Goal: Information Seeking & Learning: Compare options

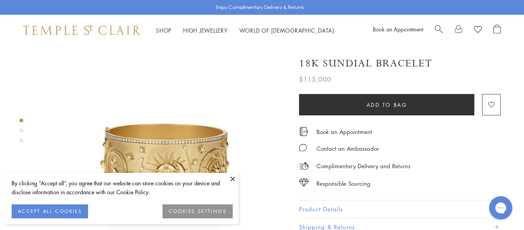
click at [231, 179] on button at bounding box center [233, 179] width 12 height 12
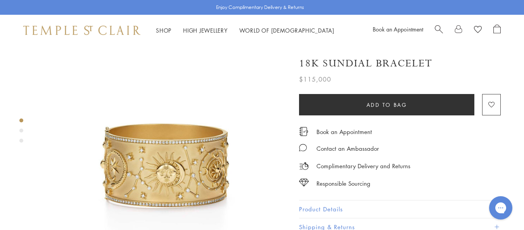
click at [205, 163] on img at bounding box center [163, 170] width 249 height 249
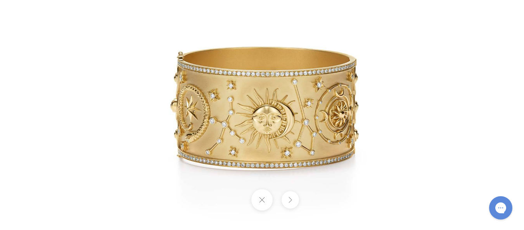
click at [290, 197] on button at bounding box center [290, 199] width 17 height 17
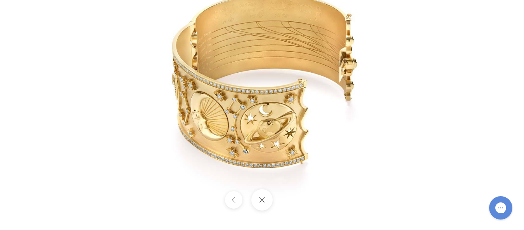
click at [290, 197] on div at bounding box center [262, 199] width 524 height 21
click at [266, 200] on button at bounding box center [262, 199] width 21 height 21
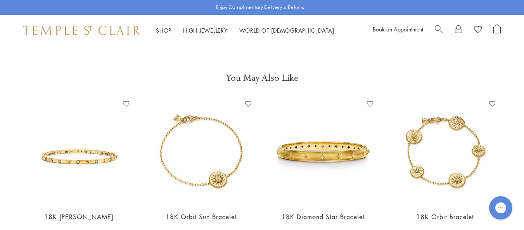
scroll to position [784, 0]
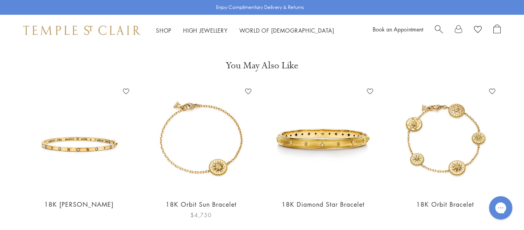
click at [223, 149] on img at bounding box center [201, 138] width 107 height 107
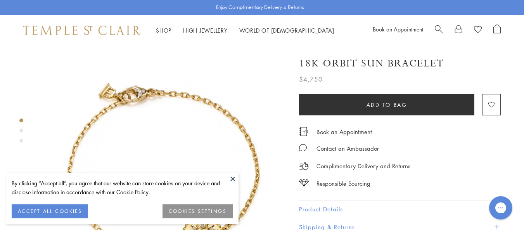
click at [231, 173] on button at bounding box center [233, 179] width 12 height 12
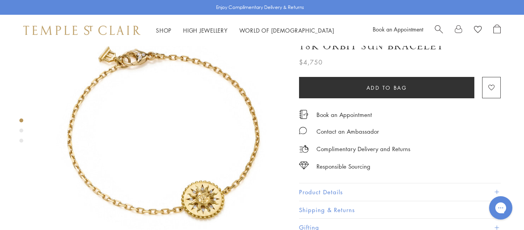
scroll to position [47, 0]
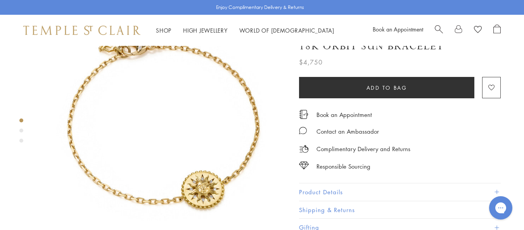
click at [374, 170] on div "Responsible Sourcing" at bounding box center [400, 162] width 202 height 17
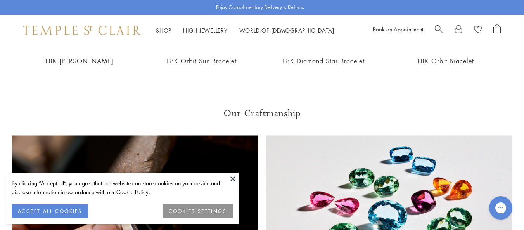
scroll to position [939, 0]
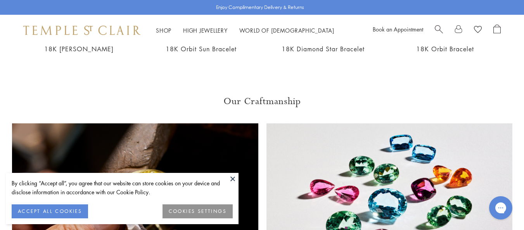
click at [232, 178] on button at bounding box center [233, 179] width 12 height 12
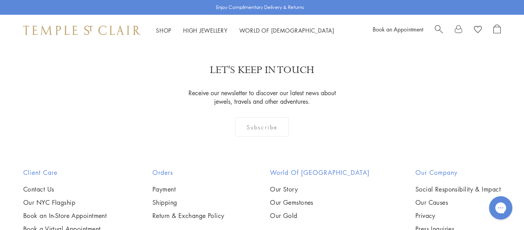
scroll to position [1287, 0]
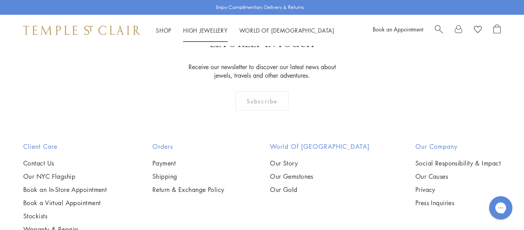
click at [214, 30] on link "High Jewellery High Jewellery" at bounding box center [205, 30] width 45 height 8
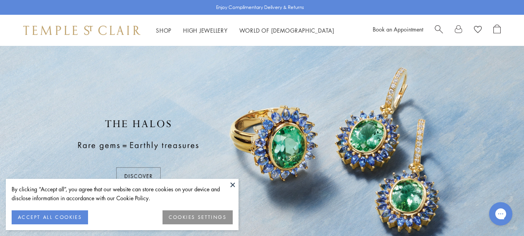
click at [232, 180] on button at bounding box center [233, 185] width 12 height 12
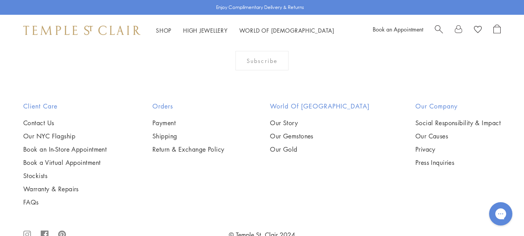
scroll to position [791, 0]
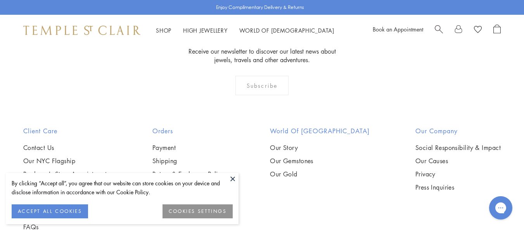
scroll to position [1338, 0]
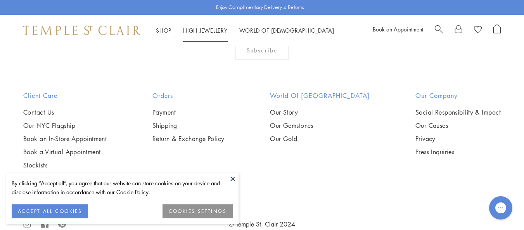
click at [206, 32] on link "High Jewellery High Jewellery" at bounding box center [205, 30] width 45 height 8
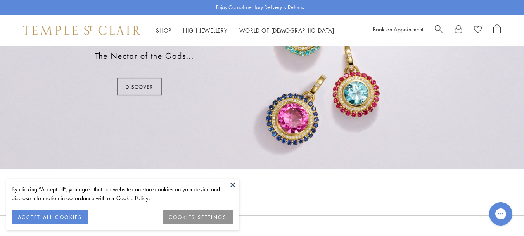
scroll to position [462, 0]
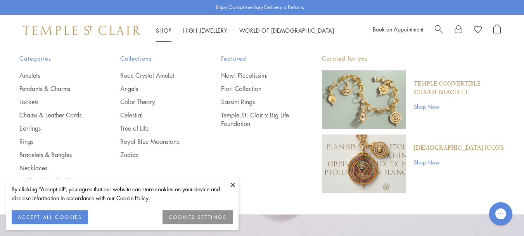
click at [169, 27] on link "Shop Shop" at bounding box center [164, 30] width 16 height 8
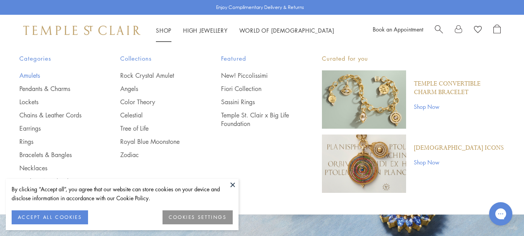
click at [30, 75] on link "Amulets" at bounding box center [54, 75] width 70 height 9
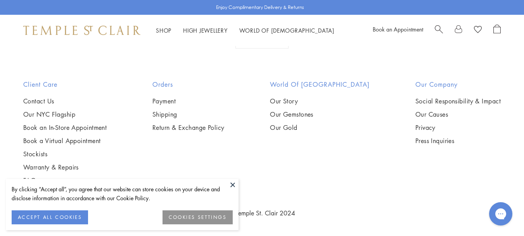
scroll to position [3780, 0]
click at [0, 0] on img at bounding box center [0, 0] width 0 height 0
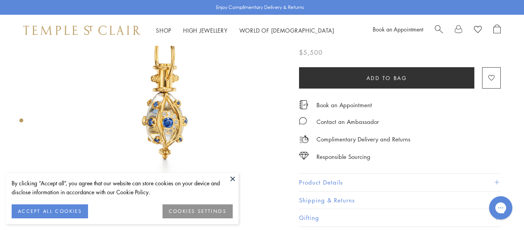
scroll to position [52, 0]
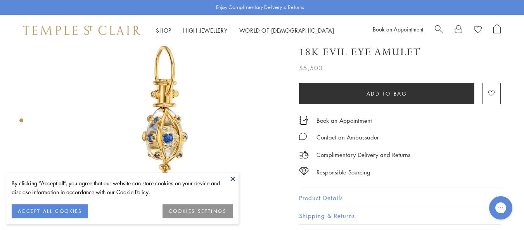
click at [232, 177] on button at bounding box center [233, 179] width 12 height 12
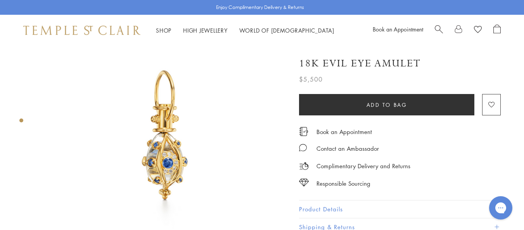
scroll to position [21, 0]
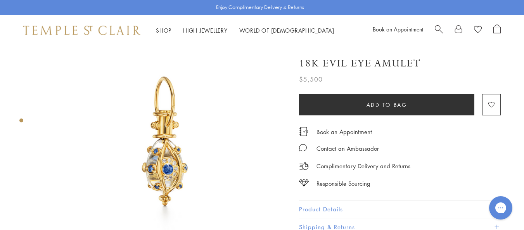
click at [168, 144] on img at bounding box center [163, 148] width 249 height 249
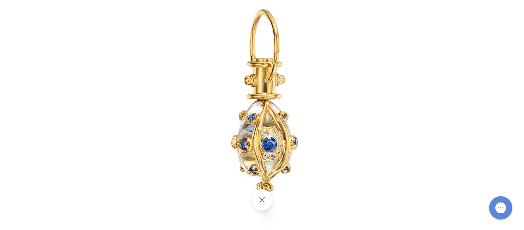
click at [265, 138] on img at bounding box center [262, 114] width 363 height 363
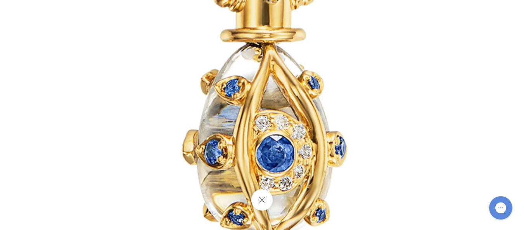
click at [401, 109] on img at bounding box center [258, 81] width 894 height 894
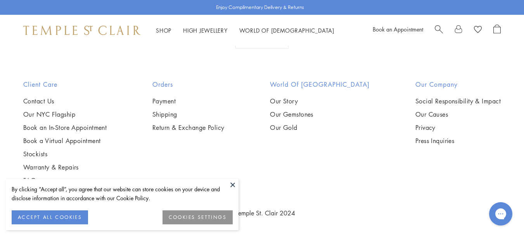
scroll to position [4169, 0]
click at [232, 186] on button at bounding box center [233, 185] width 12 height 12
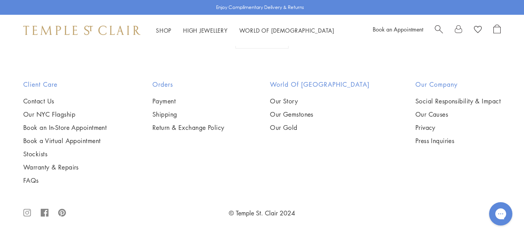
scroll to position [4915, 0]
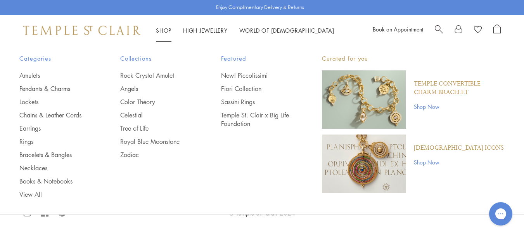
click at [159, 28] on link "Shop Shop" at bounding box center [164, 30] width 16 height 8
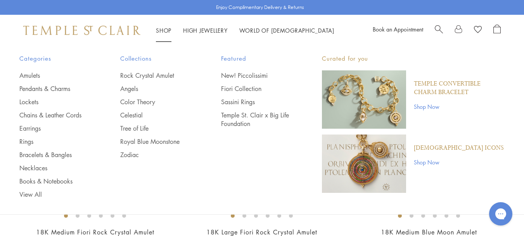
click at [437, 160] on link "Shop Now" at bounding box center [459, 162] width 90 height 9
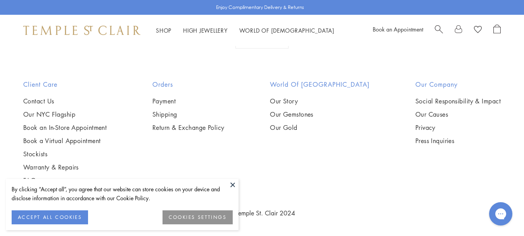
scroll to position [1255, 0]
click at [234, 183] on button at bounding box center [233, 185] width 12 height 12
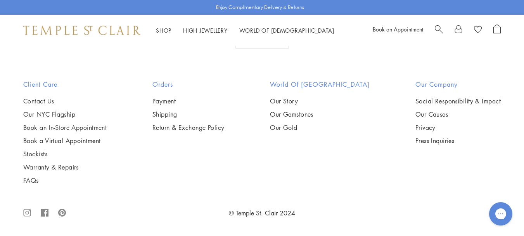
scroll to position [1737, 0]
click at [0, 0] on img at bounding box center [0, 0] width 0 height 0
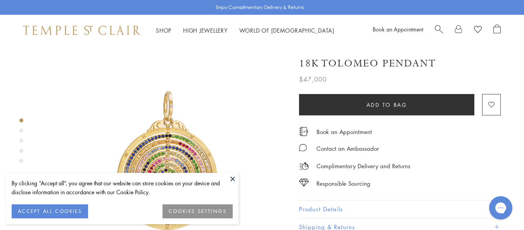
click at [232, 177] on button at bounding box center [233, 179] width 12 height 12
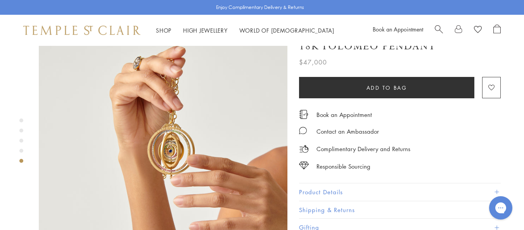
scroll to position [1072, 0]
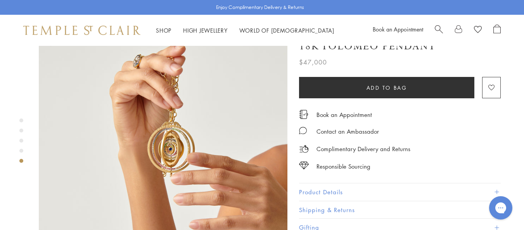
click at [215, 123] on img at bounding box center [163, 140] width 249 height 249
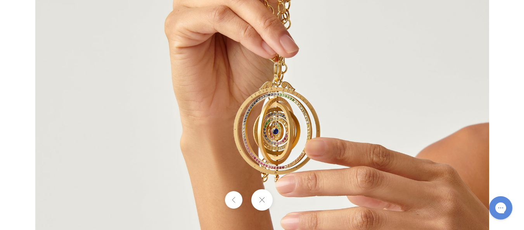
click at [278, 141] on img at bounding box center [262, 115] width 454 height 454
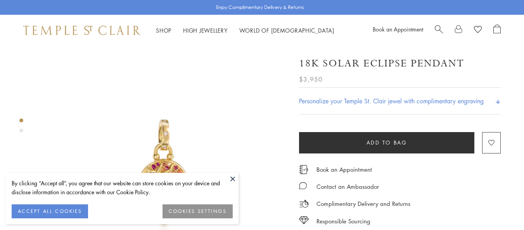
click at [181, 149] on img at bounding box center [163, 170] width 249 height 249
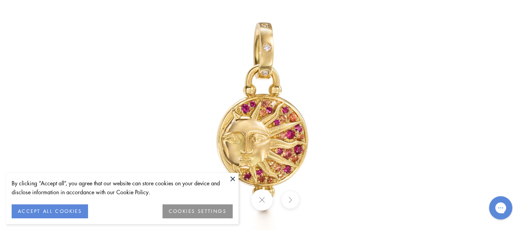
click at [298, 138] on img at bounding box center [262, 115] width 454 height 454
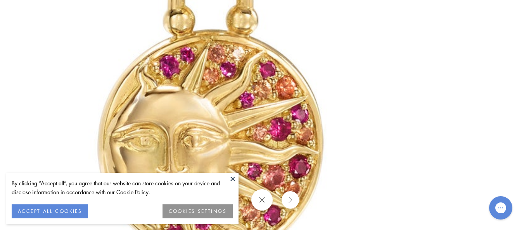
scroll to position [62, 0]
click at [230, 179] on button at bounding box center [233, 179] width 12 height 12
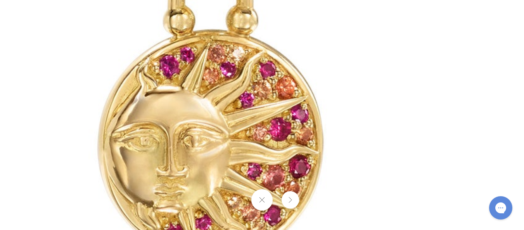
scroll to position [124, 0]
